Goal: Browse casually

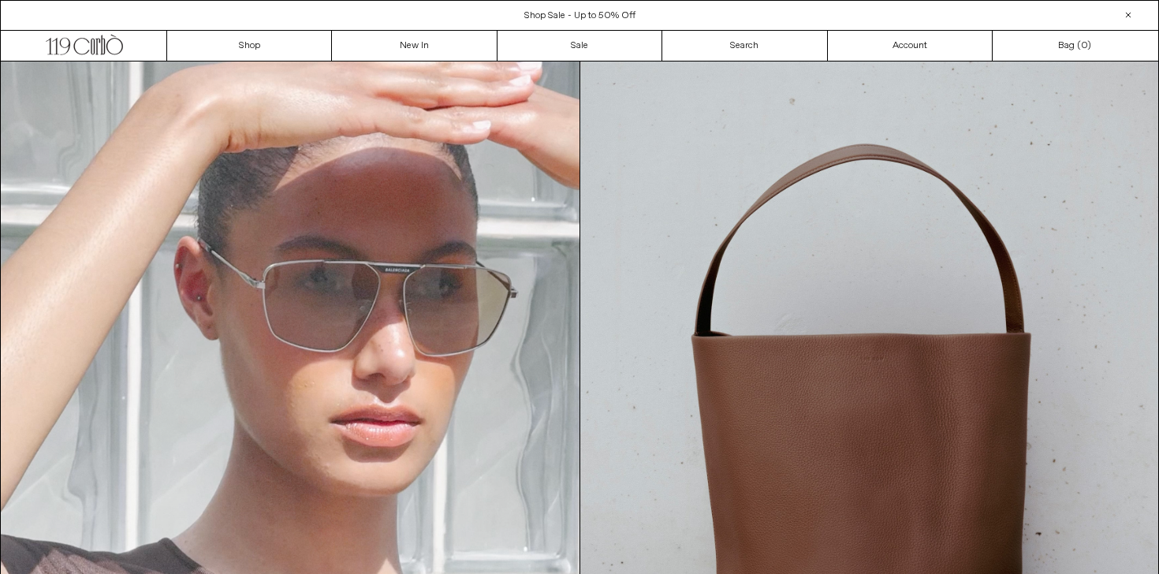
click at [699, 113] on div "Close dialog JOIN OUR MAILING LIST Subscribe to receive 10% off your first purc…" at bounding box center [579, 287] width 1159 height 574
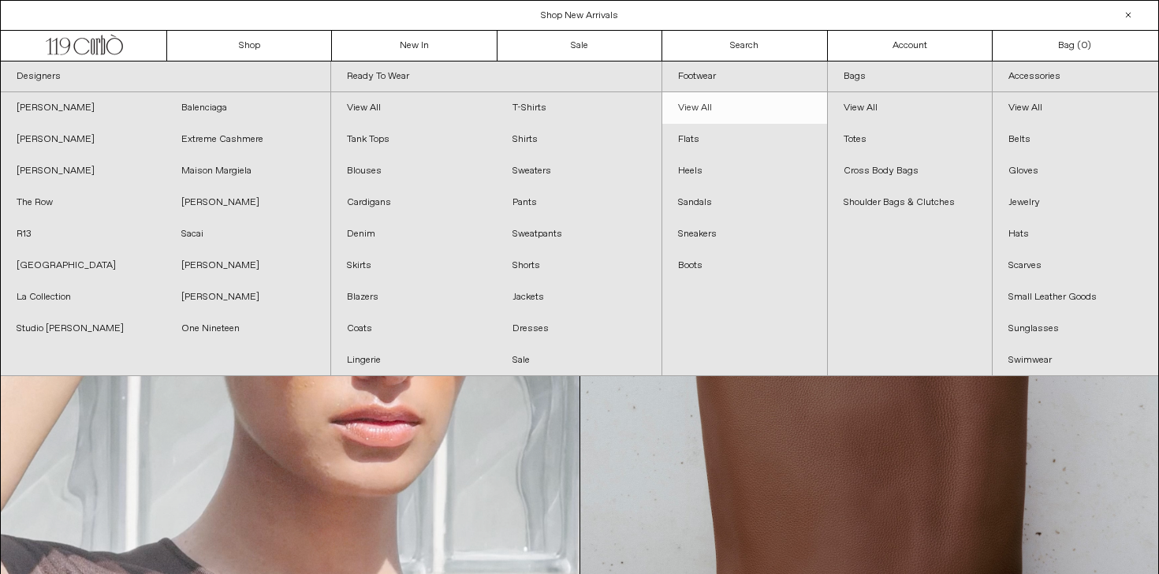
click at [700, 96] on link "View All" at bounding box center [745, 108] width 165 height 32
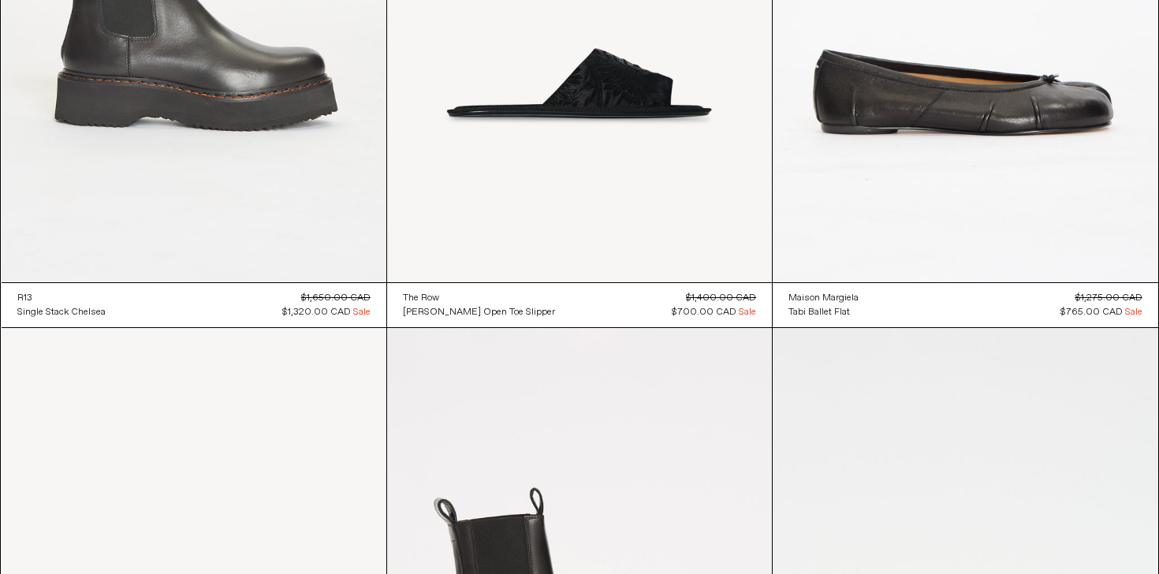
scroll to position [8213, 0]
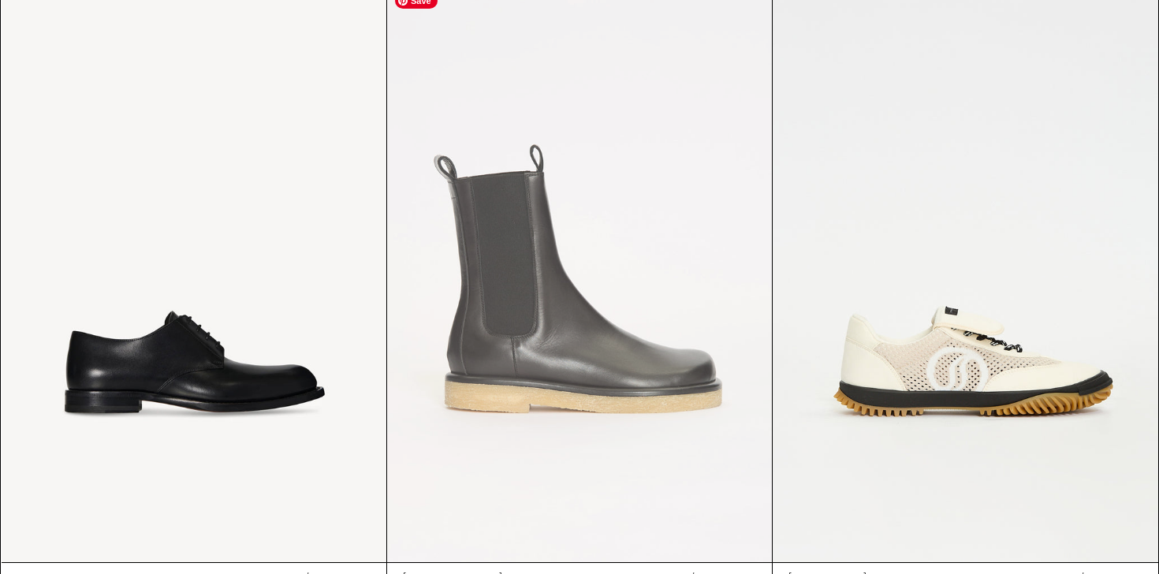
drag, startPoint x: 290, startPoint y: 143, endPoint x: 701, endPoint y: 4, distance: 433.7
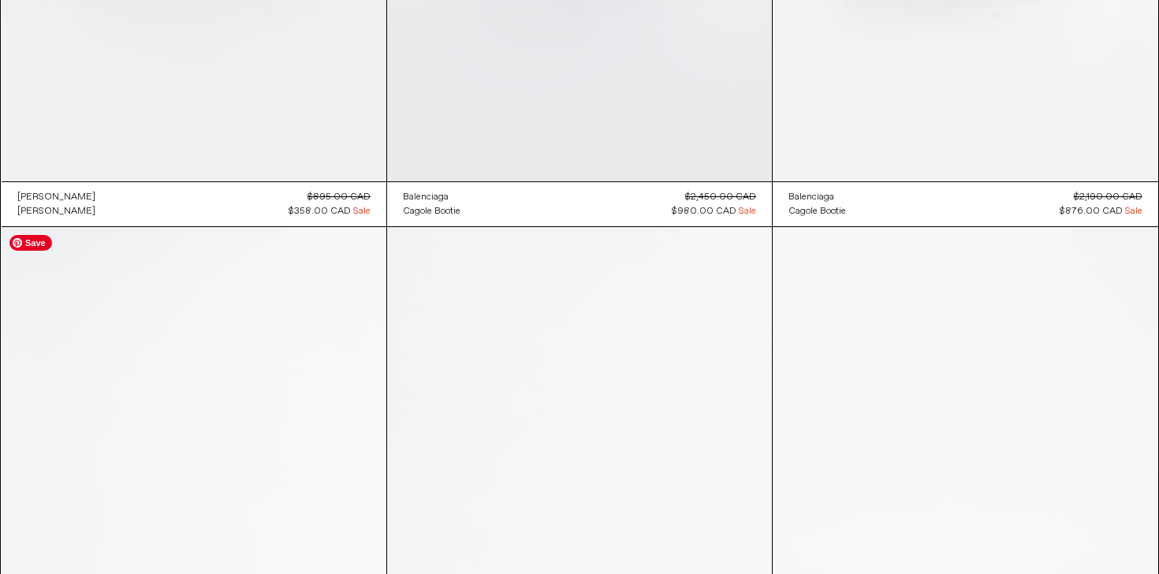
scroll to position [13920, 0]
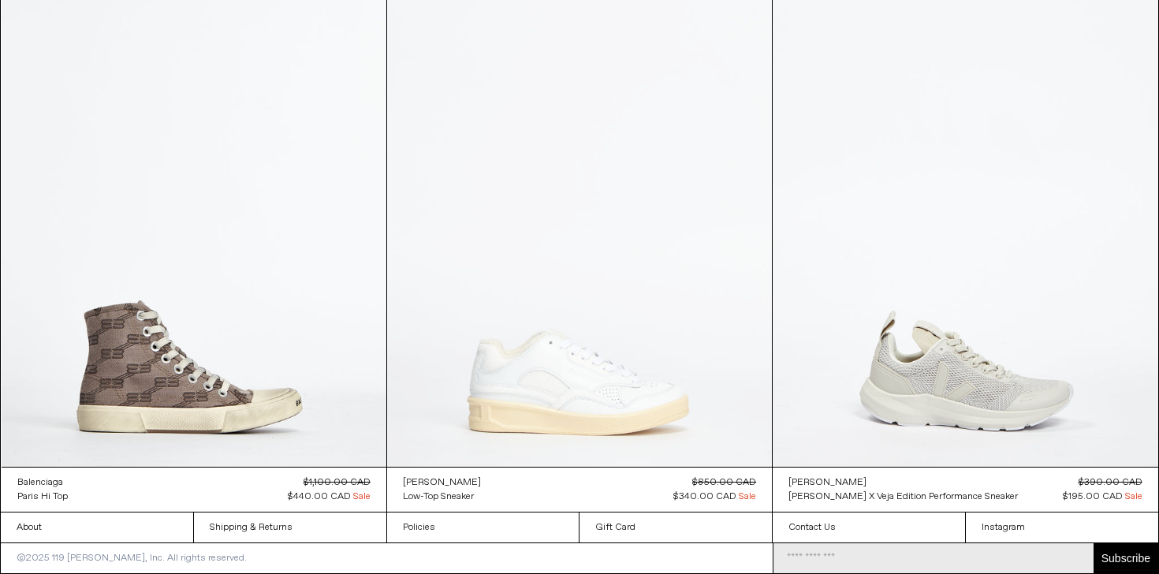
click at [513, 319] on at bounding box center [579, 177] width 385 height 577
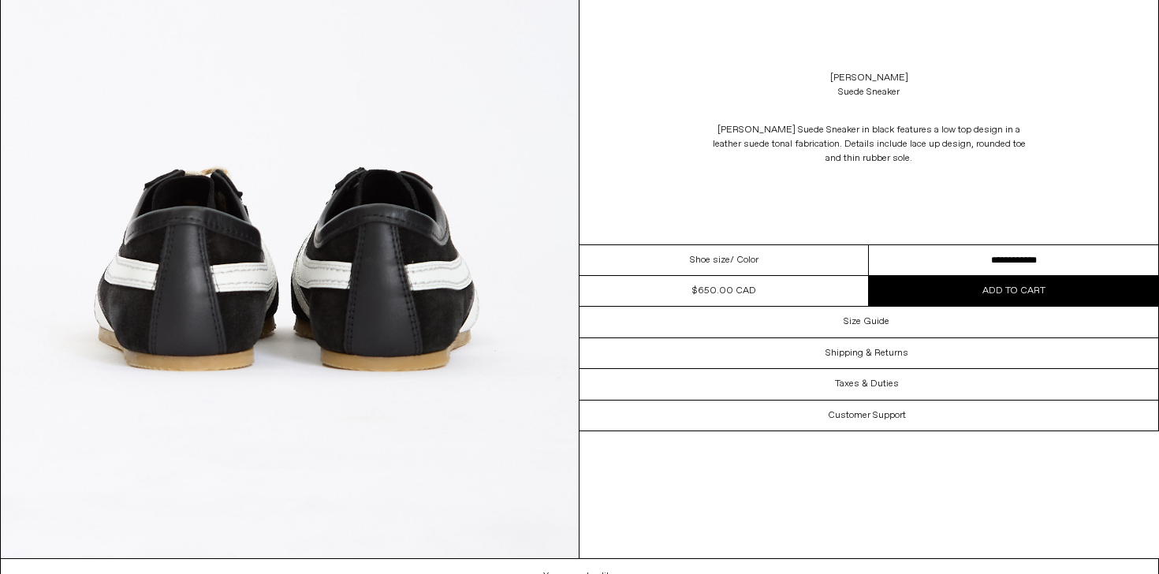
scroll to position [4474, 0]
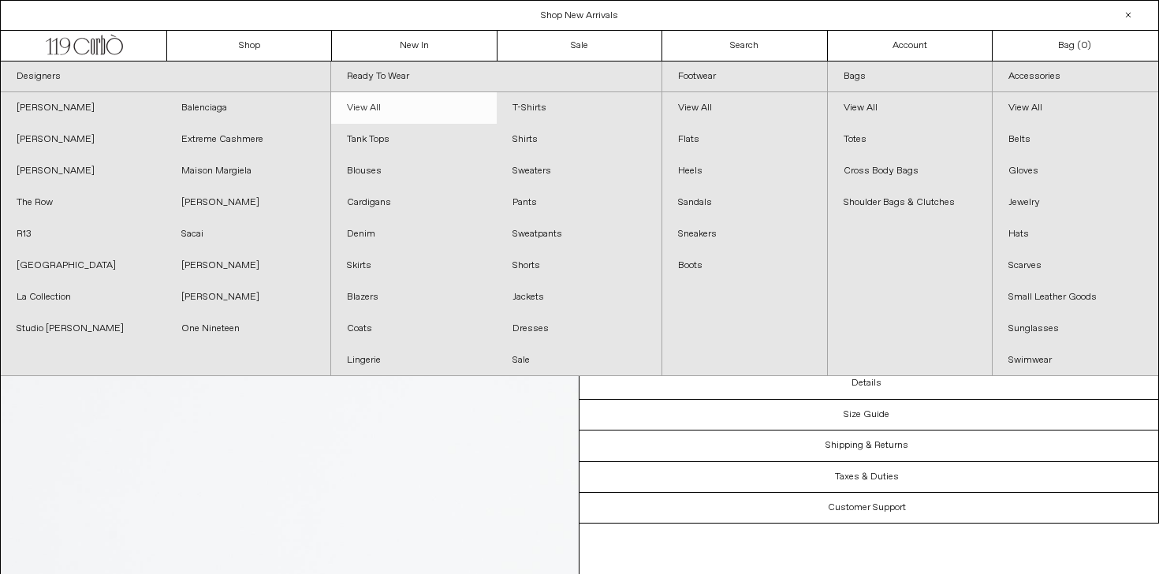
click at [361, 112] on link "View All" at bounding box center [413, 108] width 165 height 32
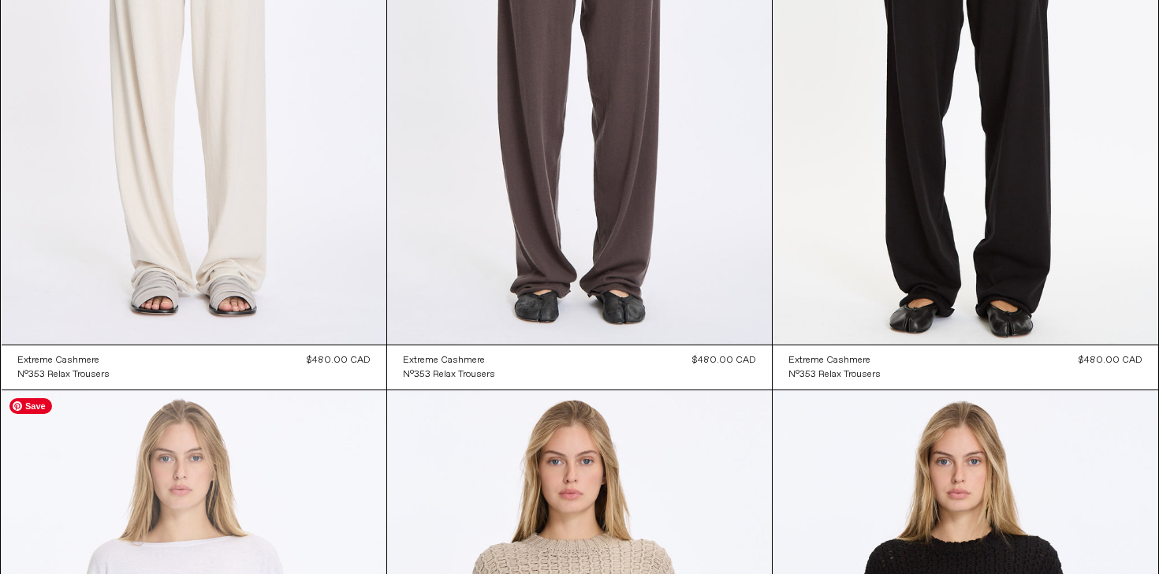
scroll to position [13848, 0]
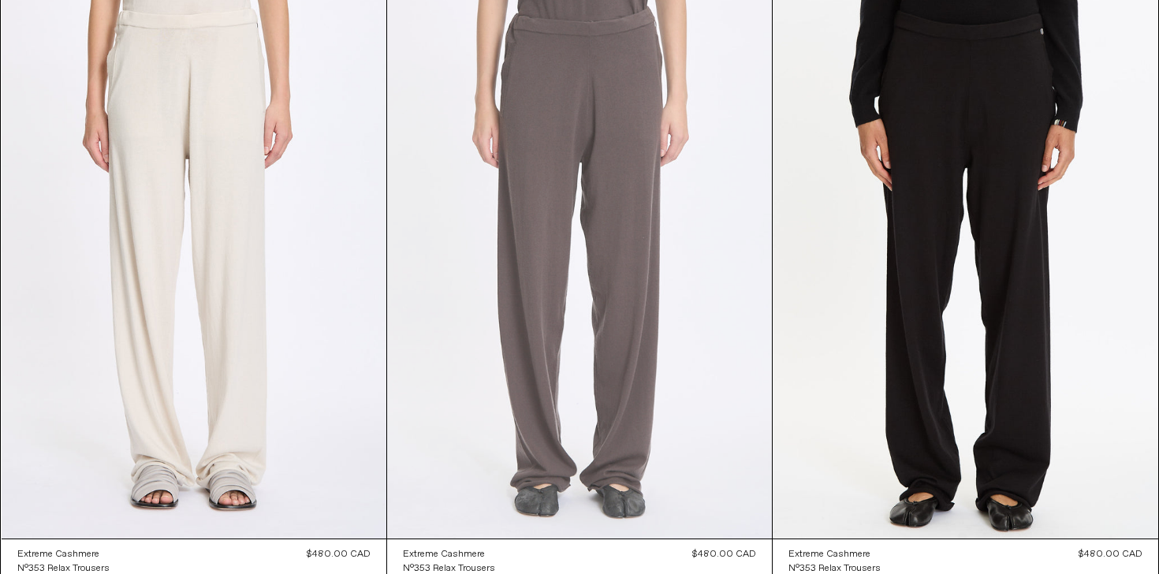
click at [568, 376] on at bounding box center [579, 249] width 385 height 577
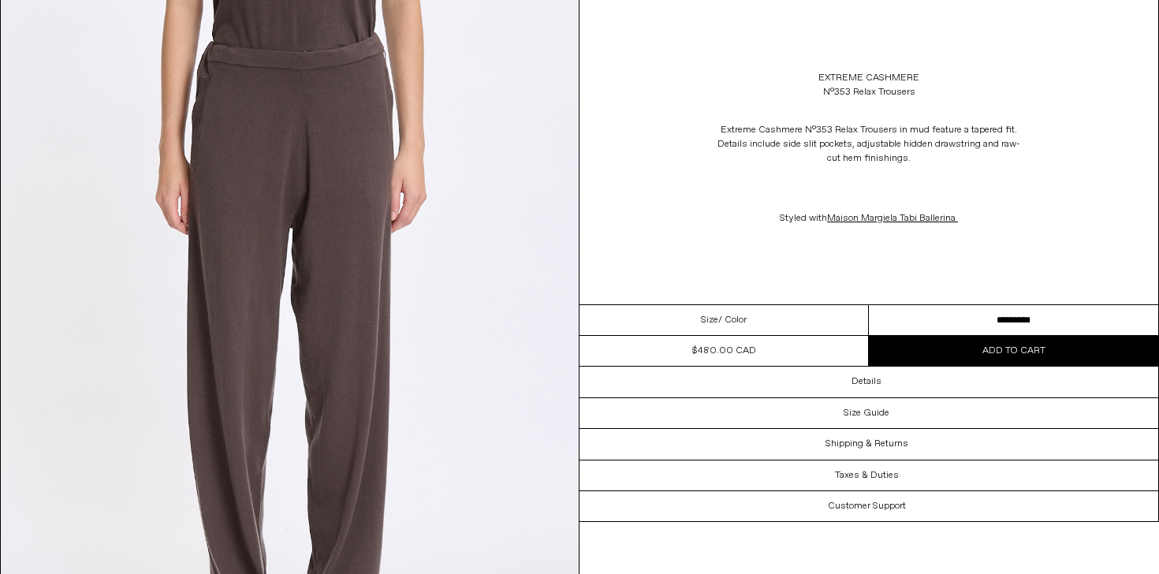
scroll to position [203, 0]
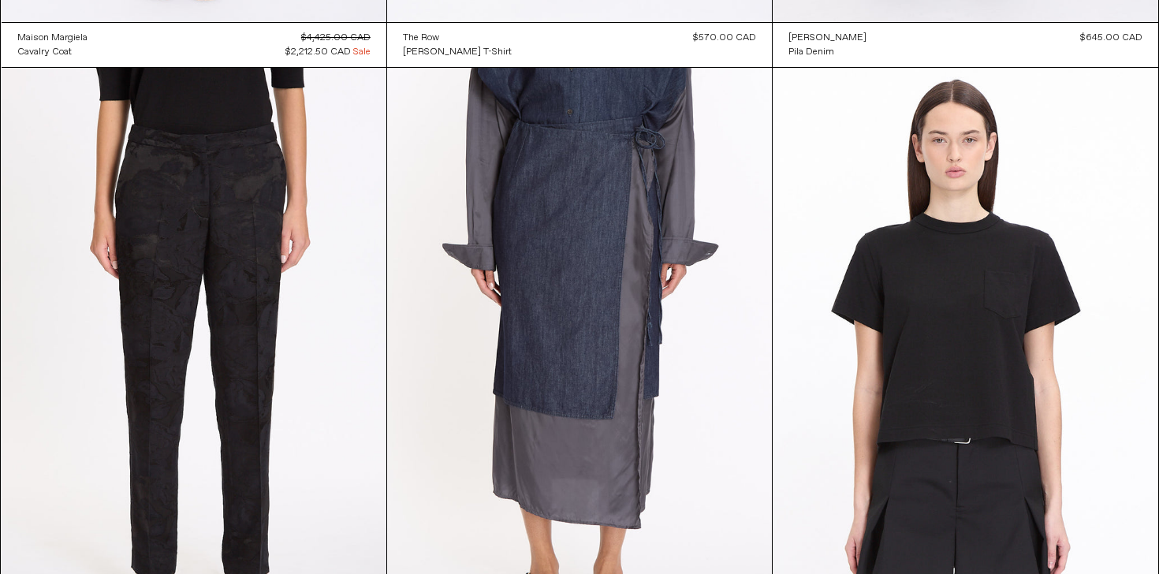
scroll to position [21975, 0]
